Goal: Find specific page/section: Locate a particular part of the current website

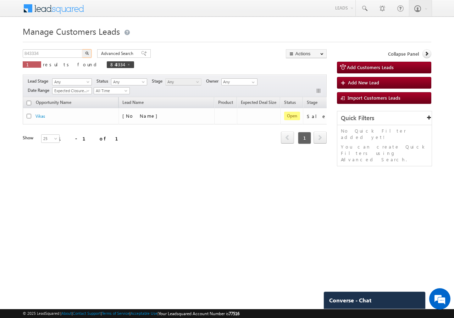
click at [58, 54] on input "843334" at bounding box center [53, 53] width 61 height 9
click at [80, 55] on input "840867" at bounding box center [53, 53] width 61 height 9
type input "840867"
click at [87, 53] on img "button" at bounding box center [87, 53] width 4 height 4
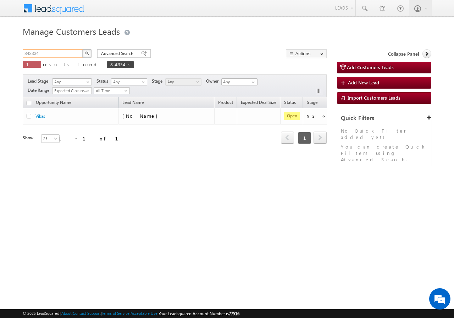
click at [48, 53] on input "843334" at bounding box center [53, 53] width 61 height 9
paste input "0867"
type input "840867"
click at [87, 52] on img "button" at bounding box center [87, 53] width 4 height 4
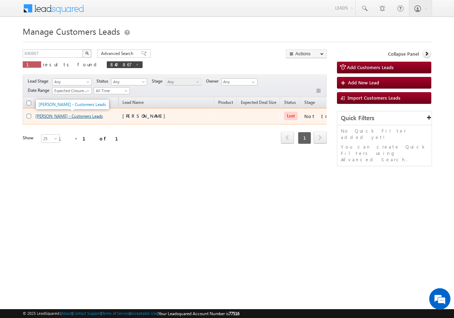
click at [44, 115] on link "PAVAN KUMAR - Customers Leads" at bounding box center [68, 115] width 67 height 5
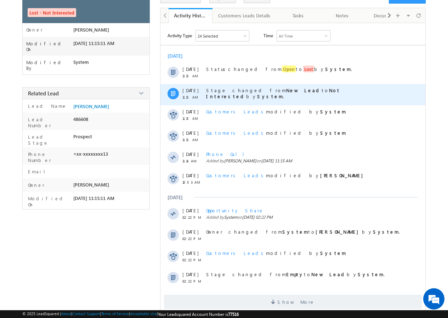
scroll to position [66, 0]
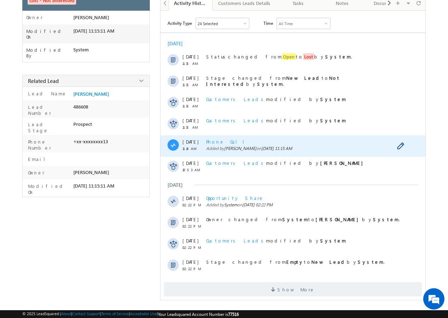
click at [218, 142] on span "Phone Call" at bounding box center [228, 142] width 44 height 6
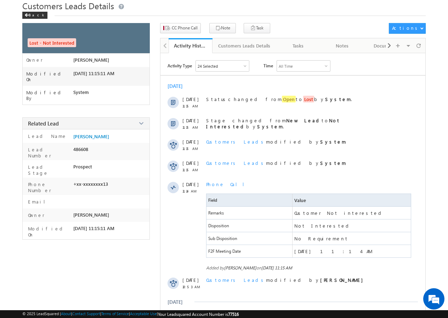
scroll to position [0, 0]
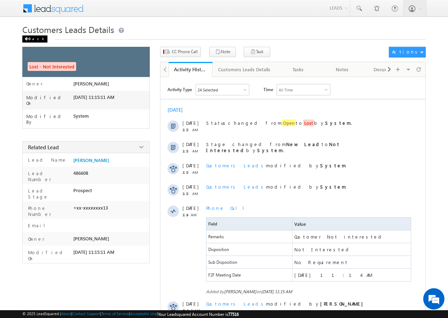
click at [33, 37] on div "Back" at bounding box center [34, 38] width 25 height 7
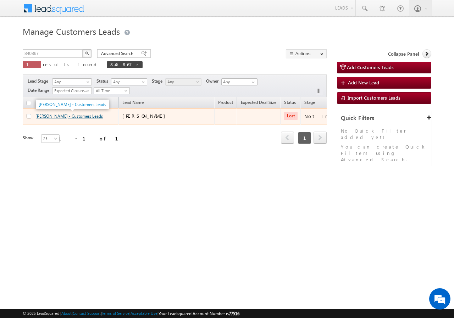
click at [49, 116] on link "[PERSON_NAME] - Customers Leads" at bounding box center [68, 115] width 67 height 5
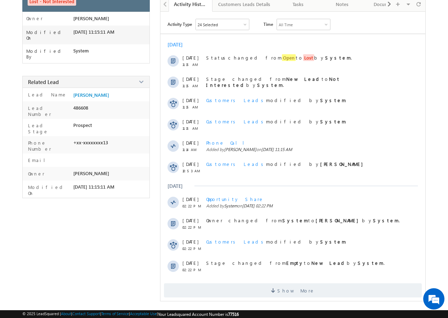
scroll to position [66, 0]
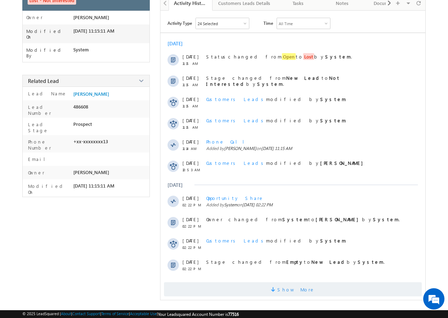
click at [294, 290] on span "Show More" at bounding box center [296, 289] width 38 height 14
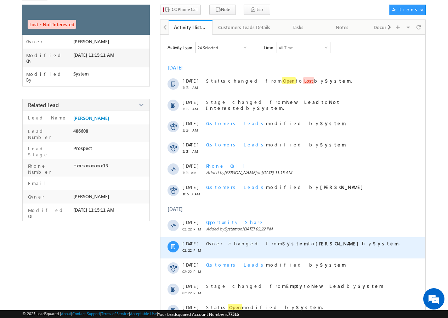
scroll to position [0, 0]
